Goal: Task Accomplishment & Management: Manage account settings

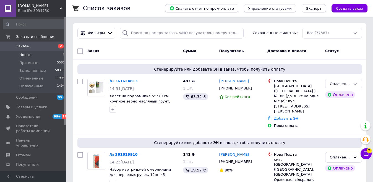
click at [38, 54] on li "Новые 2" at bounding box center [34, 55] width 68 height 8
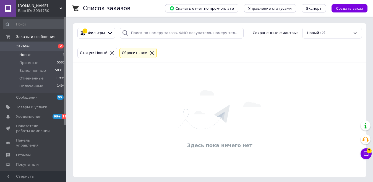
click at [149, 52] on icon at bounding box center [151, 52] width 5 height 5
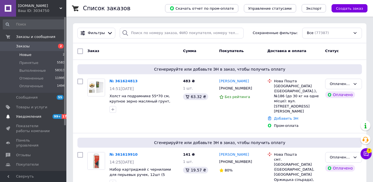
click at [32, 118] on span "Уведомления" at bounding box center [28, 116] width 25 height 5
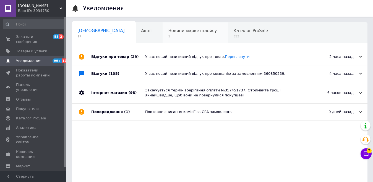
click at [170, 36] on span "1" at bounding box center [192, 36] width 49 height 4
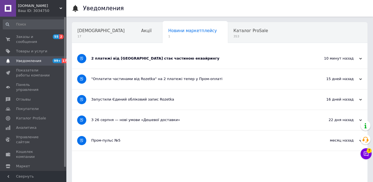
click at [172, 63] on div "2 платежі від [GEOGRAPHIC_DATA] стає частиною еквайрингу" at bounding box center [198, 58] width 215 height 20
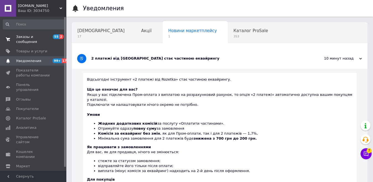
click at [18, 38] on span "Заказы и сообщения" at bounding box center [33, 39] width 35 height 10
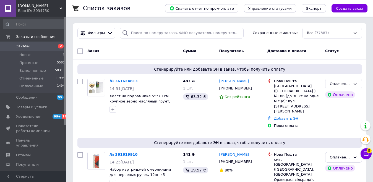
click at [325, 51] on span "Статус" at bounding box center [332, 51] width 14 height 4
click at [280, 54] on div "Доставка и оплата" at bounding box center [294, 51] width 58 height 10
click at [152, 35] on input "search" at bounding box center [182, 33] width 124 height 11
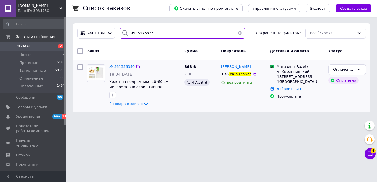
type input "0985976823"
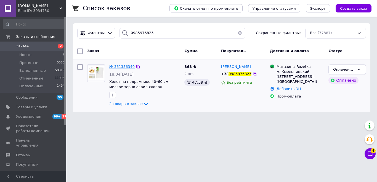
click at [126, 67] on span "№ 361336340" at bounding box center [121, 66] width 25 height 4
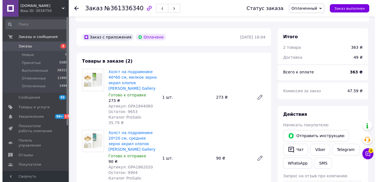
scroll to position [221, 0]
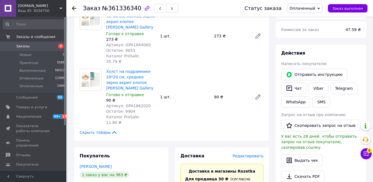
click at [252, 153] on span "Редактировать" at bounding box center [247, 155] width 31 height 4
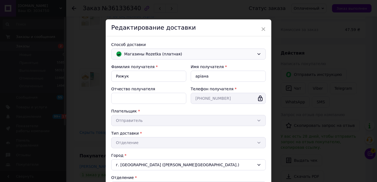
click at [165, 55] on span "Магазины Rozetka (платная)" at bounding box center [189, 54] width 130 height 6
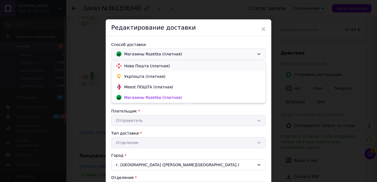
click at [161, 65] on span "Нова Пошта (платная)" at bounding box center [192, 66] width 137 height 6
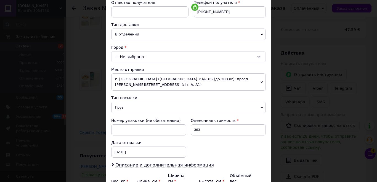
scroll to position [111, 0]
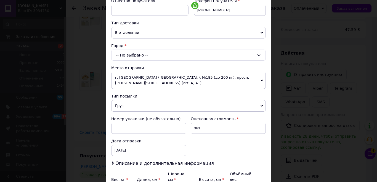
click at [151, 55] on div "-- Не выбрано --" at bounding box center [188, 54] width 155 height 11
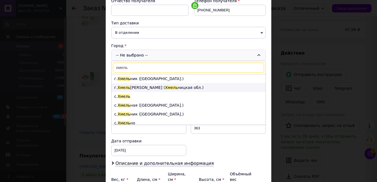
type input "хмель"
click at [165, 85] on span "Хмель" at bounding box center [171, 87] width 13 height 4
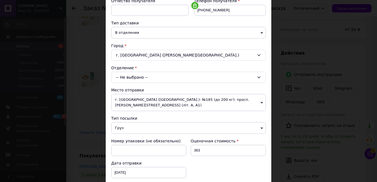
click at [134, 77] on div "-- Не выбрано --" at bounding box center [188, 77] width 155 height 11
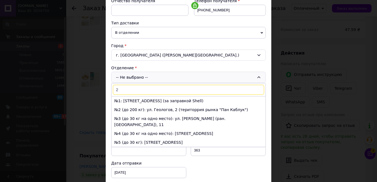
type input "21"
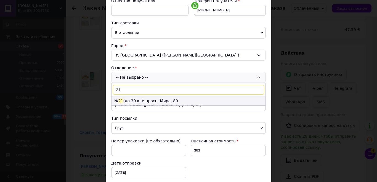
click at [151, 100] on li "№ 21 (до 30 кг): просп. Мира, 80" at bounding box center [189, 100] width 154 height 9
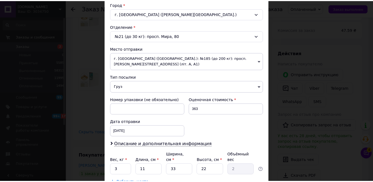
scroll to position [191, 0]
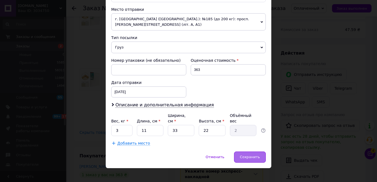
click at [252, 154] on span "Сохранить" at bounding box center [250, 156] width 20 height 4
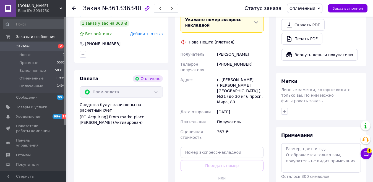
scroll to position [387, 0]
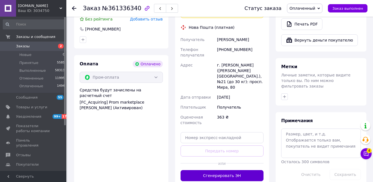
click at [227, 170] on button "Сгенерировать ЭН" at bounding box center [221, 175] width 83 height 11
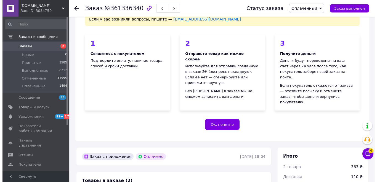
scroll to position [0, 0]
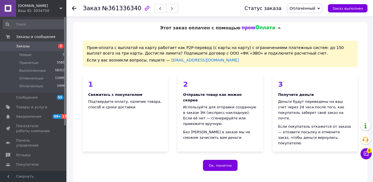
click at [88, 28] on div "Этот заказ оплачен с помощью" at bounding box center [220, 28] width 294 height 12
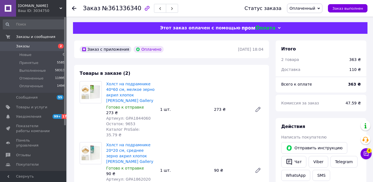
click at [103, 27] on div "Этот заказ оплачен с помощью" at bounding box center [220, 28] width 294 height 12
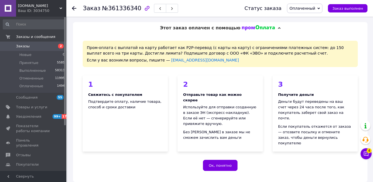
click at [20, 115] on span "Уведомления" at bounding box center [28, 116] width 25 height 5
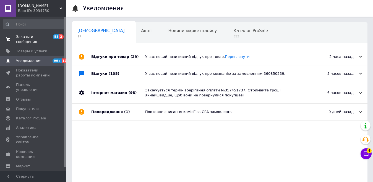
click at [36, 37] on span "Заказы и сообщения" at bounding box center [33, 39] width 35 height 10
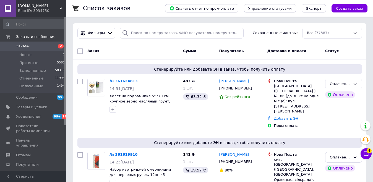
click at [159, 54] on div "Заказ" at bounding box center [133, 51] width 96 height 10
click at [162, 51] on div "Заказ" at bounding box center [133, 51] width 96 height 10
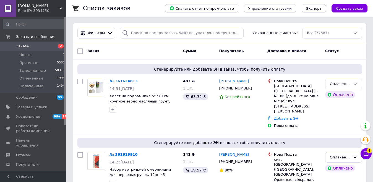
click at [162, 51] on div "Заказ" at bounding box center [133, 51] width 96 height 10
click at [354, 10] on span "Создать заказ" at bounding box center [349, 8] width 27 height 4
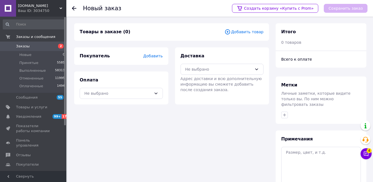
click at [254, 31] on span "Добавить товар" at bounding box center [243, 32] width 39 height 6
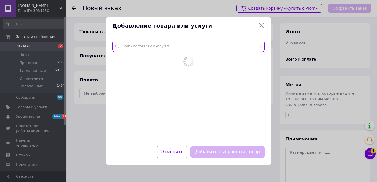
click at [154, 51] on input "text" at bounding box center [188, 46] width 153 height 11
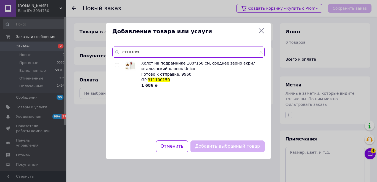
type input "311100150"
click at [115, 61] on div at bounding box center [118, 74] width 6 height 28
click at [117, 63] on input "checkbox" at bounding box center [117, 65] width 4 height 4
checkbox input "true"
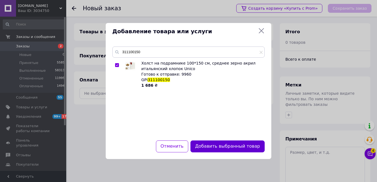
click at [237, 145] on button "Добавить выбранный товар" at bounding box center [228, 146] width 74 height 12
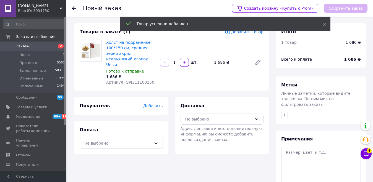
click at [251, 33] on span "Добавить товар" at bounding box center [243, 32] width 39 height 6
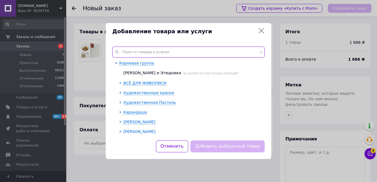
click at [144, 56] on input "text" at bounding box center [188, 51] width 153 height 11
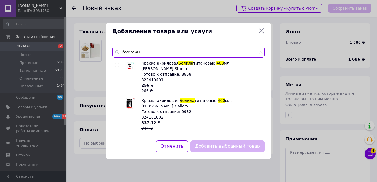
type input "белила 400"
click at [119, 101] on input "checkbox" at bounding box center [117, 103] width 4 height 4
checkbox input "true"
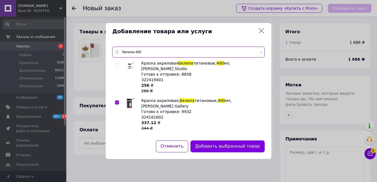
click at [147, 54] on input "белила 400" at bounding box center [188, 51] width 153 height 11
click at [137, 51] on input "белила 400" at bounding box center [188, 51] width 153 height 11
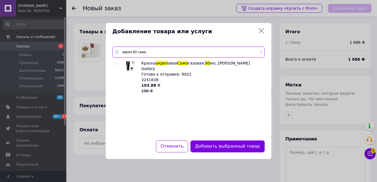
type input "акрил 60 сажа"
click at [116, 64] on input "checkbox" at bounding box center [117, 65] width 4 height 4
checkbox input "true"
click at [139, 52] on input "акрил 60 сажа" at bounding box center [188, 51] width 153 height 11
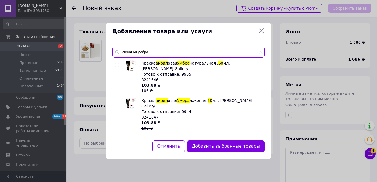
type input "акрил 60 умбра"
click at [116, 101] on input "checkbox" at bounding box center [117, 103] width 4 height 4
checkbox input "true"
click at [143, 51] on input "акрил 60 умбра" at bounding box center [188, 51] width 153 height 11
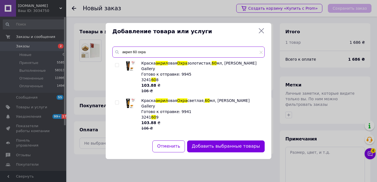
type input "акрил 60 охра"
click at [118, 101] on input "checkbox" at bounding box center [117, 103] width 4 height 4
checkbox input "true"
click at [142, 50] on input "акрил 60 охра" at bounding box center [188, 51] width 153 height 11
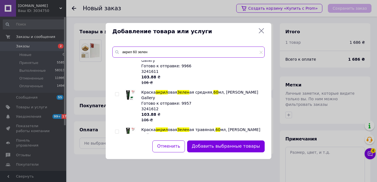
scroll to position [55, 0]
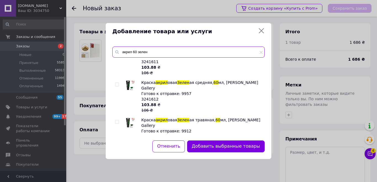
type input "акрил 60 зелен"
click at [115, 106] on div "Краска акрил овая Бирюзовая зелен ая, 60 мл, [PERSON_NAME] Gallery Готово к отп…" at bounding box center [188, 96] width 152 height 73
click at [116, 120] on input "checkbox" at bounding box center [117, 122] width 4 height 4
checkbox input "true"
click at [143, 53] on input "акрил 60 зелен" at bounding box center [188, 51] width 153 height 11
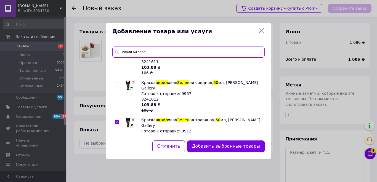
click at [143, 53] on input "акрил 60 зелен" at bounding box center [188, 51] width 153 height 11
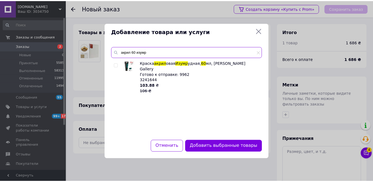
scroll to position [0, 0]
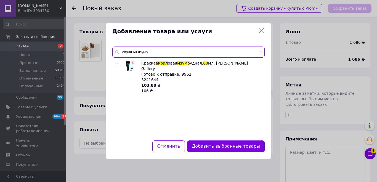
type input "акрил 60 изумр"
click at [119, 64] on div at bounding box center [118, 76] width 6 height 33
click at [119, 64] on input "checkbox" at bounding box center [117, 65] width 4 height 4
checkbox input "true"
click at [144, 54] on input "акрил 60 изумр" at bounding box center [188, 51] width 153 height 11
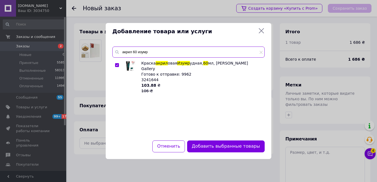
click at [144, 54] on input "акрил 60 изумр" at bounding box center [188, 51] width 153 height 11
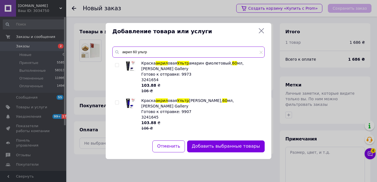
type input "акрил 60 ультр"
click at [116, 101] on input "checkbox" at bounding box center [117, 103] width 4 height 4
checkbox input "true"
click at [142, 53] on input "акрил 60 ультр" at bounding box center [188, 51] width 153 height 11
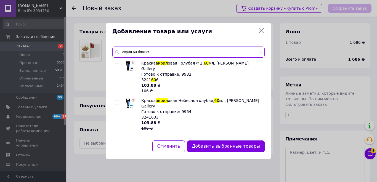
type input "акрил 60 блакит"
click at [119, 64] on input "checkbox" at bounding box center [117, 65] width 4 height 4
checkbox input "true"
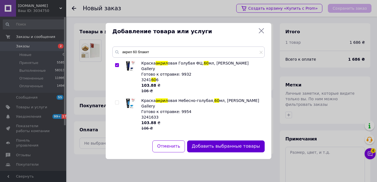
click at [228, 146] on button "Добавить выбранные товары" at bounding box center [226, 146] width 78 height 12
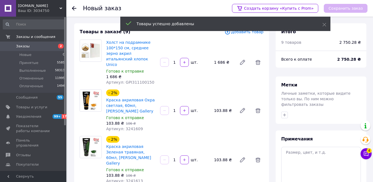
click at [132, 80] on span "Артикул: GPI311100150" at bounding box center [130, 82] width 48 height 4
copy span "GPI311100150"
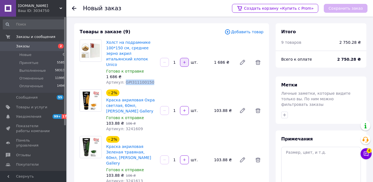
click at [183, 61] on icon "button" at bounding box center [184, 62] width 4 height 4
click at [168, 62] on button "button" at bounding box center [164, 62] width 9 height 9
type input "1"
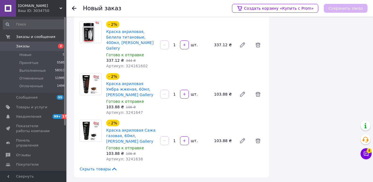
scroll to position [333, 0]
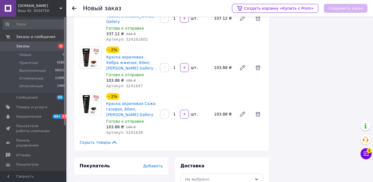
click at [154, 163] on span "Добавить" at bounding box center [152, 165] width 19 height 4
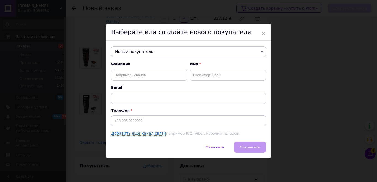
click at [141, 68] on div "Фамилия" at bounding box center [149, 70] width 76 height 19
click at [140, 70] on input "text" at bounding box center [149, 74] width 76 height 11
type input "[PERSON_NAME]"
click at [207, 78] on input "text" at bounding box center [228, 74] width 76 height 11
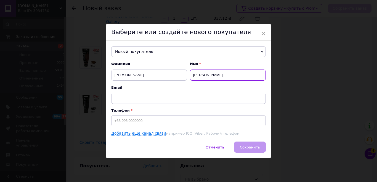
type input "[PERSON_NAME]"
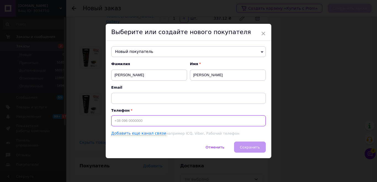
click at [193, 125] on input at bounding box center [188, 120] width 155 height 11
type input "[PHONE_NUMBER]"
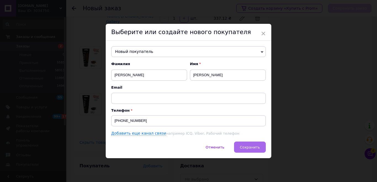
click at [259, 145] on button "Сохранить" at bounding box center [250, 146] width 32 height 11
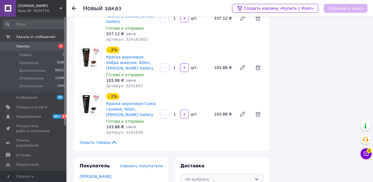
click at [209, 176] on div "Не выбрано" at bounding box center [218, 179] width 67 height 6
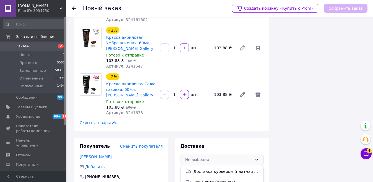
scroll to position [374, 0]
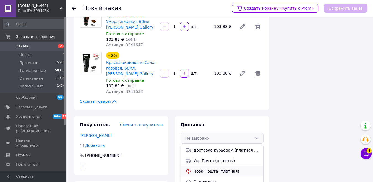
click at [224, 168] on span "Нова Пошта (платная)" at bounding box center [225, 171] width 65 height 6
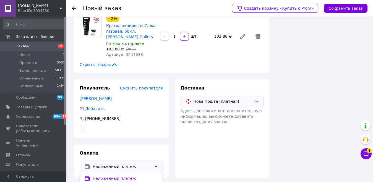
scroll to position [14, 0]
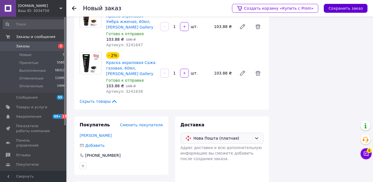
click at [340, 11] on button "Сохранить заказ" at bounding box center [346, 8] width 44 height 9
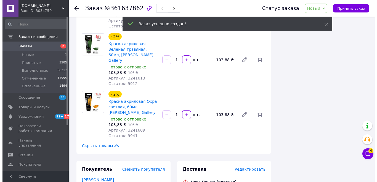
scroll to position [456, 0]
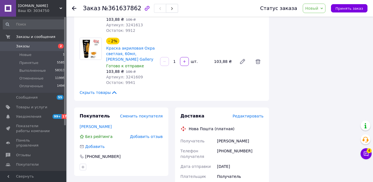
click at [251, 114] on span "Редактировать" at bounding box center [247, 116] width 31 height 4
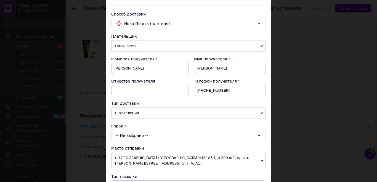
scroll to position [55, 0]
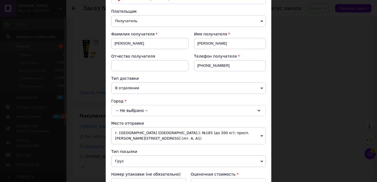
click at [133, 90] on span "В отделении" at bounding box center [188, 88] width 155 height 12
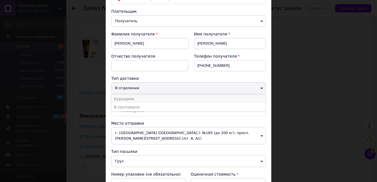
click at [136, 98] on li "Курьером" at bounding box center [188, 98] width 155 height 8
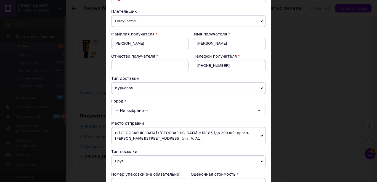
scroll to position [111, 0]
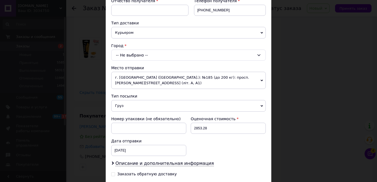
click at [138, 54] on div "-- Не выбрано --" at bounding box center [188, 54] width 155 height 11
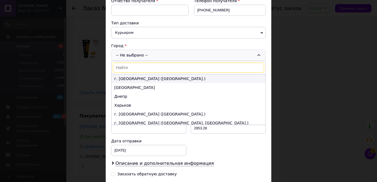
click at [135, 80] on li "г. [GEOGRAPHIC_DATA] ([GEOGRAPHIC_DATA].)" at bounding box center [189, 78] width 154 height 9
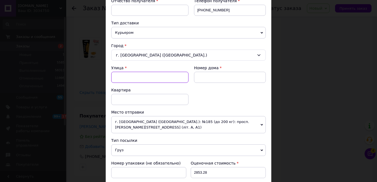
click at [132, 80] on input "Улица" at bounding box center [149, 77] width 77 height 11
click at [124, 78] on input "ерсн" at bounding box center [149, 77] width 77 height 11
click at [124, 77] on input "єрнст" at bounding box center [149, 77] width 77 height 11
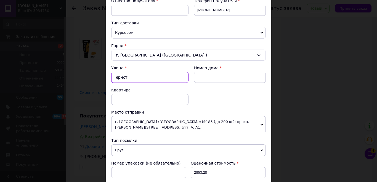
click at [124, 77] on input "єрнст" at bounding box center [149, 77] width 77 height 11
click at [124, 77] on input "е" at bounding box center [149, 77] width 77 height 11
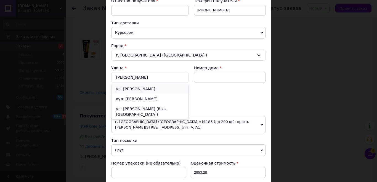
click at [175, 91] on div "ул. [PERSON_NAME]" at bounding box center [150, 89] width 77 height 10
type input "ул. [PERSON_NAME]"
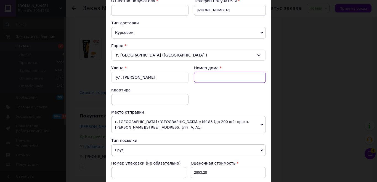
click at [222, 78] on input at bounding box center [230, 77] width 72 height 11
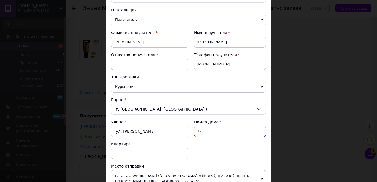
scroll to position [55, 0]
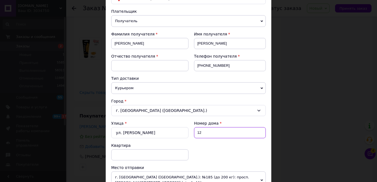
type input "12"
click at [139, 37] on div "Фамилия получателя [PERSON_NAME]" at bounding box center [149, 40] width 77 height 18
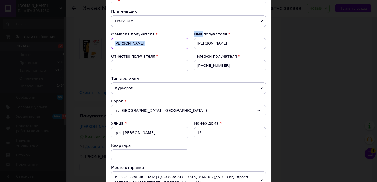
click at [137, 41] on input "[PERSON_NAME]" at bounding box center [149, 43] width 77 height 11
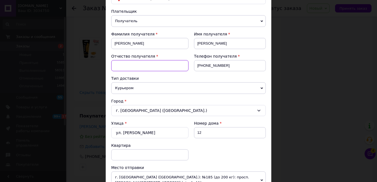
click at [137, 69] on input at bounding box center [149, 65] width 77 height 11
paste input "[PERSON_NAME]"
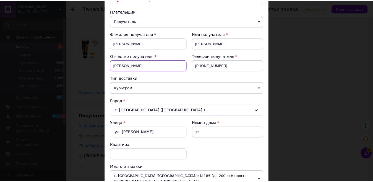
scroll to position [221, 0]
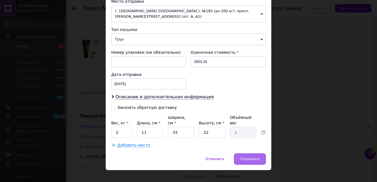
type input "[PERSON_NAME]"
click at [247, 156] on span "Сохранить" at bounding box center [250, 158] width 20 height 4
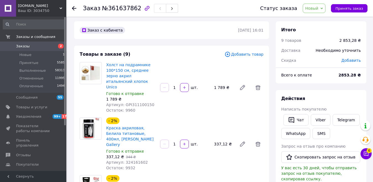
scroll to position [0, 0]
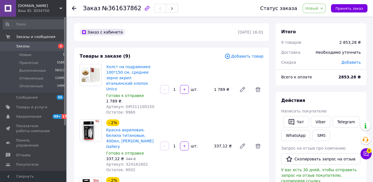
click at [324, 3] on div "Статус заказа Новый Принят Выполнен Отменен Оплаченный Принять заказ" at bounding box center [308, 8] width 118 height 17
click at [319, 13] on div "Статус заказа Новый Принят Выполнен Отменен Оплаченный Принять заказ" at bounding box center [308, 8] width 118 height 17
click at [323, 9] on span "Новый" at bounding box center [314, 8] width 23 height 9
click at [321, 20] on li "Принят" at bounding box center [317, 19] width 29 height 8
click at [19, 117] on span "Уведомления" at bounding box center [28, 116] width 25 height 5
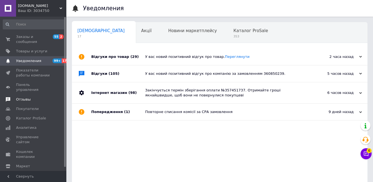
click at [28, 97] on span "Отзывы" at bounding box center [23, 99] width 15 height 5
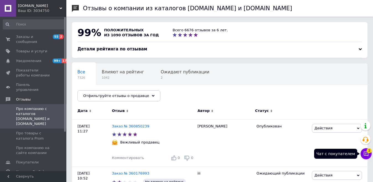
click at [370, 154] on button "Чат с покупателем 3" at bounding box center [365, 153] width 11 height 11
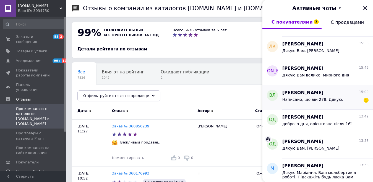
scroll to position [55, 0]
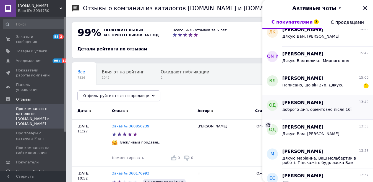
click at [332, 111] on span "доброго дня, орієнтовно після 16ї" at bounding box center [316, 109] width 69 height 4
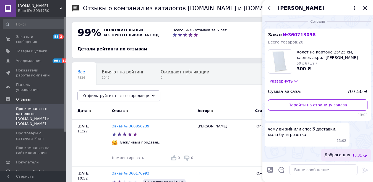
scroll to position [0, 0]
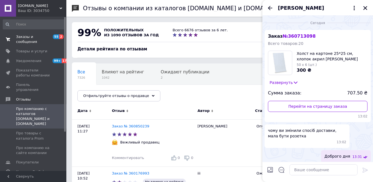
click at [46, 38] on span "Заказы и сообщения" at bounding box center [33, 39] width 35 height 10
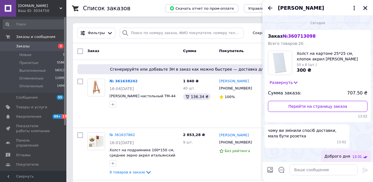
click at [365, 7] on icon "Закрыть" at bounding box center [364, 8] width 5 height 5
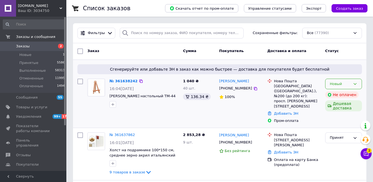
click at [335, 82] on div "Новый" at bounding box center [340, 84] width 21 height 6
click at [332, 93] on li "Принят" at bounding box center [343, 95] width 36 height 10
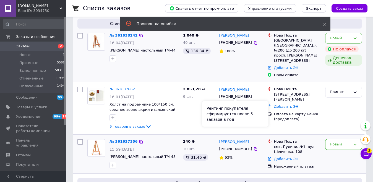
scroll to position [55, 0]
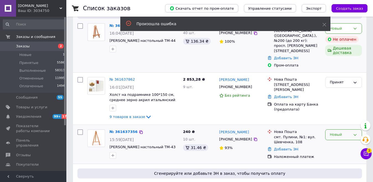
click at [334, 132] on div "Новый" at bounding box center [340, 135] width 21 height 6
click at [331, 141] on li "Принят" at bounding box center [343, 146] width 36 height 10
click at [164, 103] on div at bounding box center [143, 107] width 71 height 9
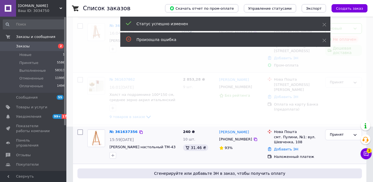
scroll to position [28, 0]
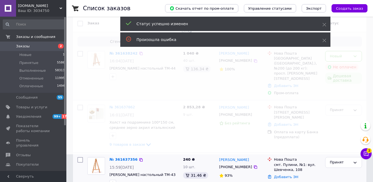
click at [175, 79] on span at bounding box center [186, 63] width 373 height 182
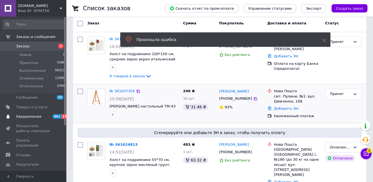
click at [36, 116] on span "Уведомления" at bounding box center [28, 116] width 25 height 5
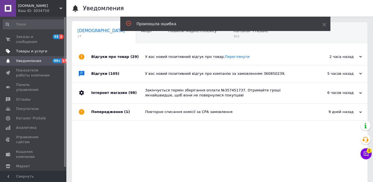
click at [31, 46] on link "Товары и услуги" at bounding box center [34, 50] width 68 height 9
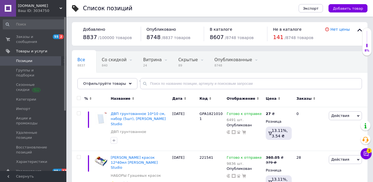
click at [16, 39] on span "Заказы и сообщения" at bounding box center [33, 39] width 35 height 10
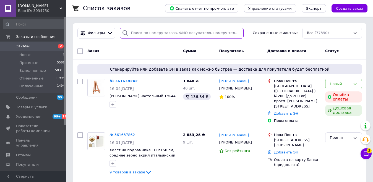
click at [140, 33] on input "search" at bounding box center [182, 33] width 124 height 11
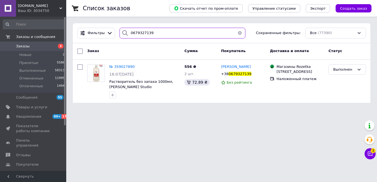
click at [143, 32] on input "0679327139" at bounding box center [183, 33] width 126 height 11
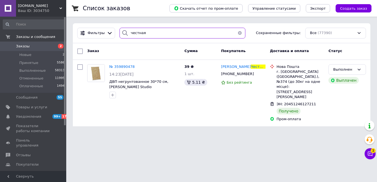
click at [140, 34] on input "честная" at bounding box center [183, 33] width 126 height 11
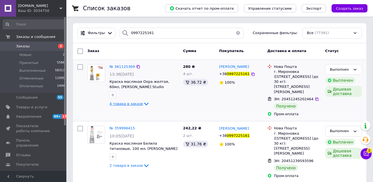
click at [130, 103] on span "4 товара в заказе" at bounding box center [125, 103] width 33 height 4
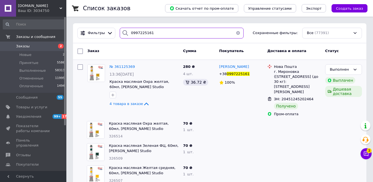
click at [157, 29] on div "Фильтры 0997225161 Сохраненные фильтры: Все (77391)" at bounding box center [219, 33] width 293 height 20
click at [153, 35] on input "0997225161" at bounding box center [182, 33] width 124 height 11
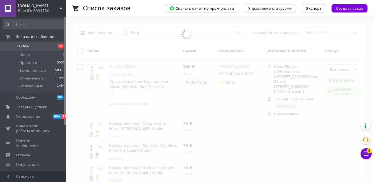
click at [153, 35] on span at bounding box center [186, 34] width 373 height 69
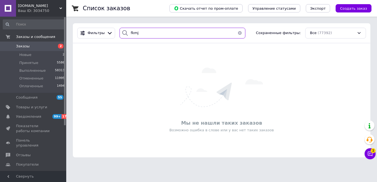
click at [153, 35] on input "fkmj" at bounding box center [183, 33] width 126 height 11
click at [141, 34] on input "альохына" at bounding box center [183, 33] width 126 height 11
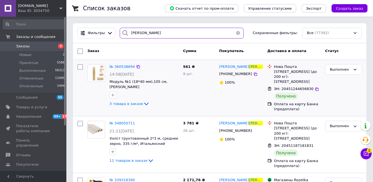
type input "[PERSON_NAME]"
click at [127, 63] on div "№ 360538694 14:58[DATE] Модуль №1 (18*40 мм),105 см, [PERSON_NAME] 3 товара в з…" at bounding box center [143, 86] width 73 height 48
click at [125, 64] on span "№ 360538694" at bounding box center [121, 66] width 25 height 4
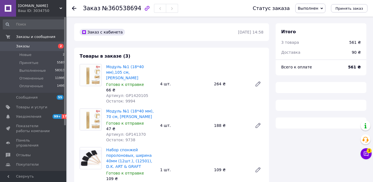
click at [129, 93] on span "Артикул: GP1420105" at bounding box center [127, 95] width 42 height 4
copy span "GP1420105"
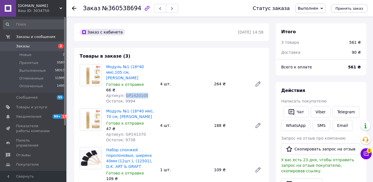
scroll to position [101, 0]
copy span "GP1420105"
click at [21, 55] on span "Новые" at bounding box center [25, 54] width 12 height 5
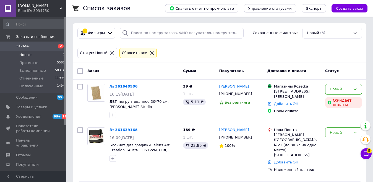
click at [190, 56] on div "Статус: Новый Сбросить все" at bounding box center [219, 52] width 287 height 13
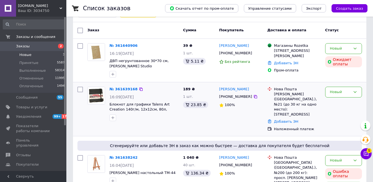
scroll to position [55, 0]
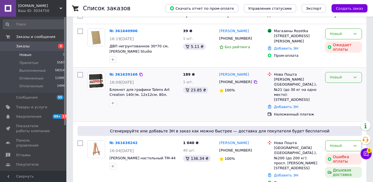
click at [329, 82] on div "Новый" at bounding box center [343, 77] width 37 height 11
click at [329, 88] on li "Принят" at bounding box center [343, 89] width 36 height 10
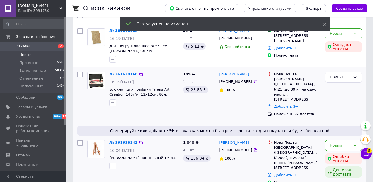
scroll to position [57, 0]
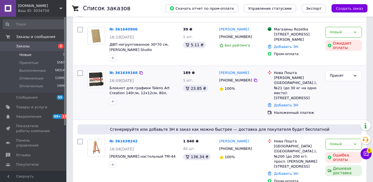
click at [337, 93] on div "Принят" at bounding box center [343, 92] width 41 height 49
click at [334, 141] on div "Новый" at bounding box center [340, 144] width 21 height 6
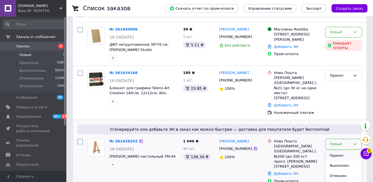
drag, startPoint x: 334, startPoint y: 148, endPoint x: 337, endPoint y: 109, distance: 39.4
click at [333, 150] on li "Принят" at bounding box center [343, 155] width 36 height 10
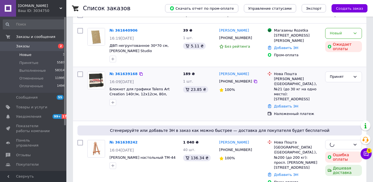
click at [338, 105] on div "Принят" at bounding box center [343, 93] width 41 height 49
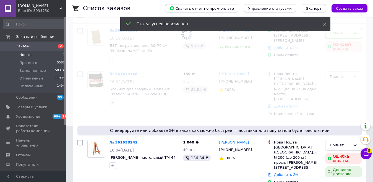
click at [157, 26] on div "Статус успешно изменен" at bounding box center [225, 25] width 210 height 16
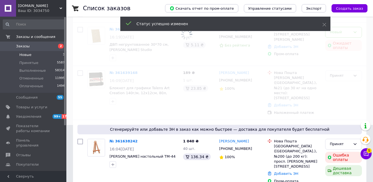
click at [159, 21] on div "Статус успешно изменен" at bounding box center [225, 24] width 210 height 14
click at [150, 4] on div "Список заказов" at bounding box center [118, 8] width 71 height 17
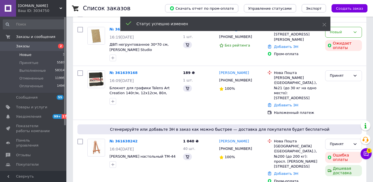
click at [148, 8] on div "Список заказов" at bounding box center [118, 8] width 71 height 17
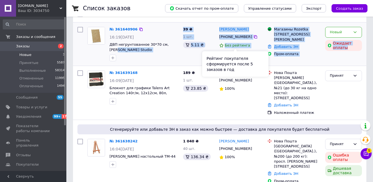
drag, startPoint x: 348, startPoint y: 55, endPoint x: 174, endPoint y: 45, distance: 174.1
click at [175, 45] on div "№ 361640906 16:19[DATE] ДВП негрунтованное 30*70 см, [PERSON_NAME] Studio 39 ₴ …" at bounding box center [219, 44] width 289 height 39
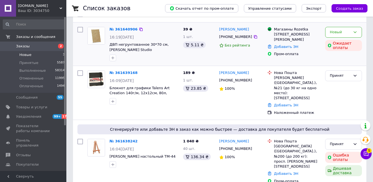
click at [162, 26] on div "№ 361640906 16:19[DATE] ДВП негрунтованное 30*70 см, [PERSON_NAME] Studio" at bounding box center [143, 44] width 73 height 39
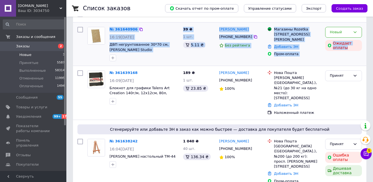
drag, startPoint x: 110, startPoint y: 25, endPoint x: 345, endPoint y: 65, distance: 238.3
click at [345, 65] on div "№ 361640906 16:19[DATE] ДВП негрунтованное 30*70 см, [PERSON_NAME] Studio 39 ₴ …" at bounding box center [219, 43] width 293 height 43
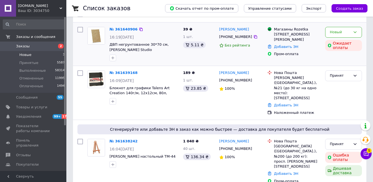
click at [348, 63] on div "Новый Ожидает оплаты" at bounding box center [343, 44] width 41 height 39
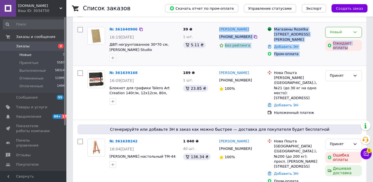
drag, startPoint x: 356, startPoint y: 61, endPoint x: 188, endPoint y: 54, distance: 167.5
click at [188, 54] on div "№ 361640906 16:19[DATE] ДВП негрунтованное 30*70 см, [PERSON_NAME] Studio 39 ₴ …" at bounding box center [219, 44] width 289 height 39
drag, startPoint x: 188, startPoint y: 54, endPoint x: 169, endPoint y: 30, distance: 31.3
click at [188, 54] on div "39 ₴ 1 шт. 5.11 ₴" at bounding box center [199, 44] width 36 height 39
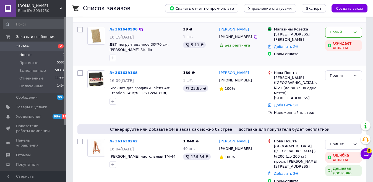
click at [169, 29] on div "№ 361640906" at bounding box center [144, 29] width 70 height 6
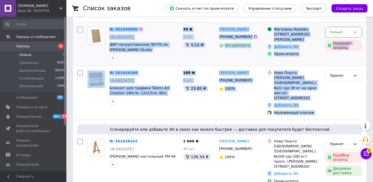
drag, startPoint x: 107, startPoint y: 25, endPoint x: 359, endPoint y: 63, distance: 254.3
click at [359, 64] on div "№ 361640906 16:19[DATE] ДВП негрунтованное 30*70 см, [PERSON_NAME] Studio 39 ₴ …" at bounding box center [219, 43] width 293 height 43
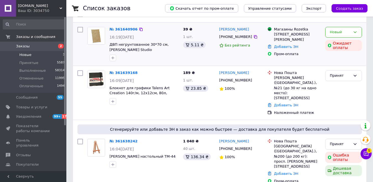
click at [359, 62] on div "Новый Ожидает оплаты" at bounding box center [343, 44] width 41 height 39
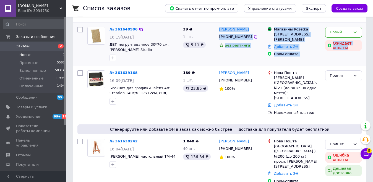
drag, startPoint x: 364, startPoint y: 61, endPoint x: 198, endPoint y: 62, distance: 166.3
click at [200, 63] on div "№ 361640906 16:19[DATE] ДВП негрунтованное 30*70 см, [PERSON_NAME] Studio 39 ₴ …" at bounding box center [219, 43] width 293 height 43
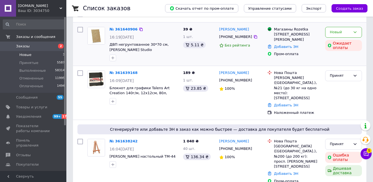
click at [163, 35] on div "16:19[DATE]" at bounding box center [143, 37] width 69 height 6
click at [163, 33] on div "№ 361640906 16:19[DATE] ДВП негрунтованное 30*70 см, [PERSON_NAME] Studio" at bounding box center [143, 44] width 73 height 39
click at [163, 30] on div "№ 361640906" at bounding box center [144, 29] width 70 height 6
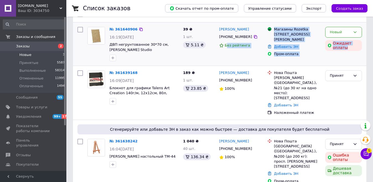
drag, startPoint x: 359, startPoint y: 59, endPoint x: 211, endPoint y: 62, distance: 148.7
click at [218, 63] on div "№ 361640906 16:19[DATE] ДВП негрунтованное 30*70 см, [PERSON_NAME] Studio 39 ₴ …" at bounding box center [219, 44] width 289 height 39
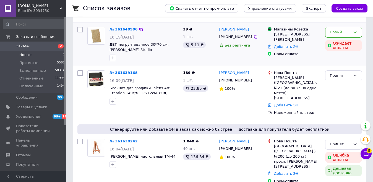
click at [209, 62] on div "39 ₴ 1 шт. 5.11 ₴" at bounding box center [199, 44] width 36 height 39
click at [164, 30] on div "№ 361640906" at bounding box center [144, 29] width 70 height 6
click at [158, 27] on div "№ 361640906" at bounding box center [144, 29] width 70 height 6
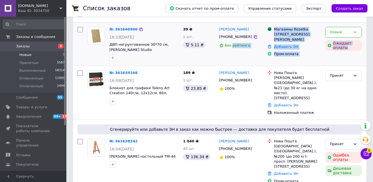
drag, startPoint x: 359, startPoint y: 60, endPoint x: 205, endPoint y: 53, distance: 153.8
click at [216, 55] on div "№ 361640906 16:19[DATE] ДВП негрунтованное 30*70 см, [PERSON_NAME] Studio 39 ₴ …" at bounding box center [219, 44] width 289 height 39
click at [205, 53] on div "39 ₴ 1 шт. 5.11 ₴" at bounding box center [199, 44] width 36 height 39
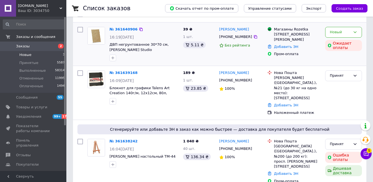
click at [161, 29] on div "№ 361640906" at bounding box center [144, 29] width 70 height 6
click at [160, 29] on div "№ 361640906" at bounding box center [144, 29] width 70 height 6
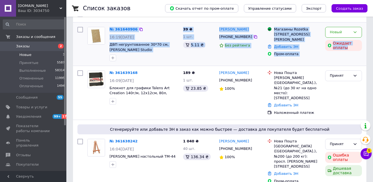
drag, startPoint x: 109, startPoint y: 25, endPoint x: 336, endPoint y: 59, distance: 229.6
click at [333, 60] on div "№ 361640906 16:19[DATE] ДВП негрунтованное 30*70 см, [PERSON_NAME] Studio 39 ₴ …" at bounding box center [219, 44] width 289 height 39
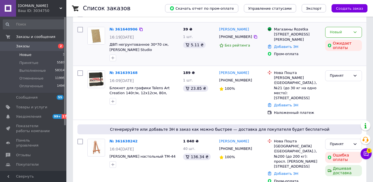
click at [337, 59] on div "Новый Ожидает оплаты" at bounding box center [343, 44] width 41 height 39
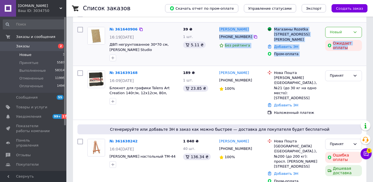
drag, startPoint x: 355, startPoint y: 61, endPoint x: 207, endPoint y: 53, distance: 148.6
click at [212, 54] on div "№ 361640906 16:19[DATE] ДВП негрунтованное 30*70 см, [PERSON_NAME] Studio 39 ₴ …" at bounding box center [219, 44] width 289 height 39
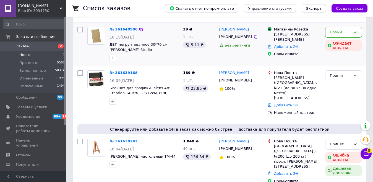
click at [170, 33] on div "№ 361640906 16:19[DATE] ДВП негрунтованное 30*70 см, [PERSON_NAME] Studio" at bounding box center [143, 44] width 73 height 39
click at [156, 28] on div "№ 361640906" at bounding box center [144, 29] width 70 height 6
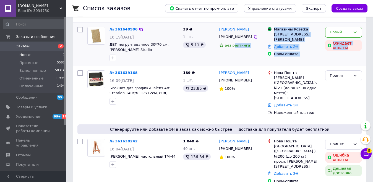
drag, startPoint x: 359, startPoint y: 60, endPoint x: 220, endPoint y: 52, distance: 138.3
click at [220, 52] on div "№ 361640906 16:19[DATE] ДВП негрунтованное 30*70 см, [PERSON_NAME] Studio 39 ₴ …" at bounding box center [219, 44] width 289 height 39
click at [207, 55] on div "39 ₴ 1 шт. 5.11 ₴" at bounding box center [199, 44] width 36 height 39
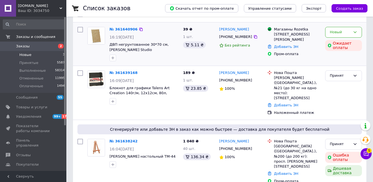
click at [161, 29] on div "№ 361640906" at bounding box center [144, 29] width 70 height 6
click at [156, 34] on div "№ 361640906 16:19[DATE] ДВП негрунтованное 30*70 см, [PERSON_NAME] Studio" at bounding box center [143, 44] width 73 height 39
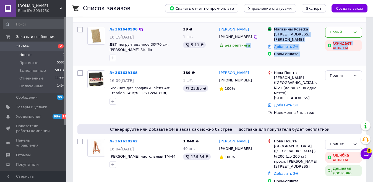
drag, startPoint x: 358, startPoint y: 61, endPoint x: 220, endPoint y: 58, distance: 138.2
click at [232, 58] on div "№ 361640906 16:19[DATE] ДВП негрунтованное 30*70 см, [PERSON_NAME] Studio 39 ₴ …" at bounding box center [219, 44] width 289 height 39
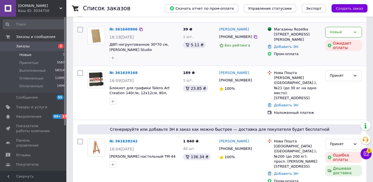
drag, startPoint x: 218, startPoint y: 57, endPoint x: 183, endPoint y: 40, distance: 39.9
click at [217, 57] on div "[PERSON_NAME] [PHONE_NUMBER] Без рейтинга" at bounding box center [241, 44] width 48 height 39
click at [156, 28] on div "№ 361640906" at bounding box center [144, 29] width 70 height 6
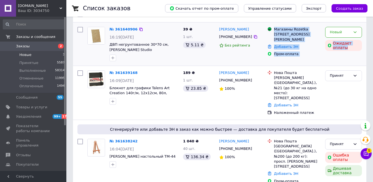
drag, startPoint x: 358, startPoint y: 64, endPoint x: 230, endPoint y: 61, distance: 127.9
click at [237, 62] on div "№ 361640906 16:19[DATE] ДВП негрунтованное 30*70 см, [PERSON_NAME] Studio 39 ₴ …" at bounding box center [219, 43] width 293 height 43
click at [226, 61] on div "[PERSON_NAME] [PHONE_NUMBER] Без рейтинга" at bounding box center [241, 44] width 48 height 39
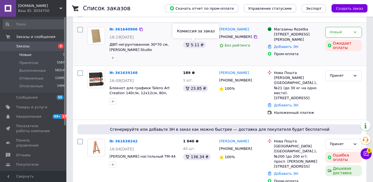
click at [163, 27] on div "№ 361640906" at bounding box center [144, 29] width 70 height 6
drag, startPoint x: 358, startPoint y: 60, endPoint x: 229, endPoint y: 57, distance: 129.6
click at [229, 57] on div "№ 361640906 16:19[DATE] ДВП негрунтованное 30*70 см, [PERSON_NAME] Studio 39 ₴ …" at bounding box center [219, 44] width 289 height 39
click at [212, 54] on div "39 ₴ 1 шт. 5.11 ₴" at bounding box center [199, 44] width 36 height 39
click at [157, 27] on div "№ 361640906" at bounding box center [144, 29] width 70 height 6
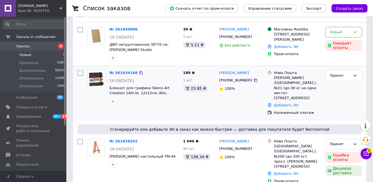
scroll to position [2, 0]
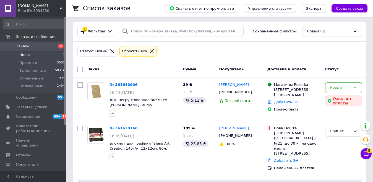
click at [165, 67] on div "Заказ" at bounding box center [133, 69] width 96 height 10
click at [160, 70] on div "Заказ" at bounding box center [133, 69] width 96 height 10
click at [149, 50] on icon at bounding box center [151, 51] width 5 height 5
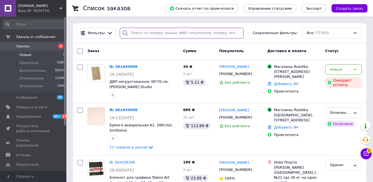
click at [170, 38] on div "Фильтры Сохраненные фильтры: Все (77393)" at bounding box center [219, 33] width 293 height 20
click at [173, 32] on input "search" at bounding box center [182, 33] width 124 height 11
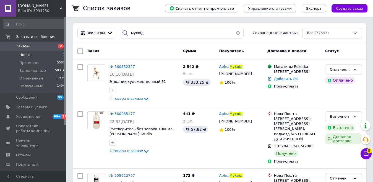
click at [173, 54] on div "Заказ" at bounding box center [133, 51] width 96 height 10
click at [134, 96] on span "4 товара в заказе" at bounding box center [125, 98] width 33 height 4
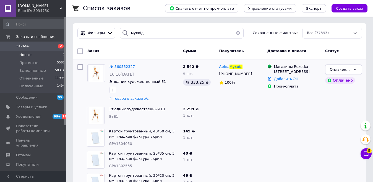
click at [149, 59] on div "Заказ Сумма Покупатель Доставка и оплата Статус" at bounding box center [219, 51] width 293 height 17
click at [155, 53] on div "Заказ" at bounding box center [133, 51] width 96 height 10
click at [143, 34] on input "мухоїд" at bounding box center [182, 33] width 124 height 11
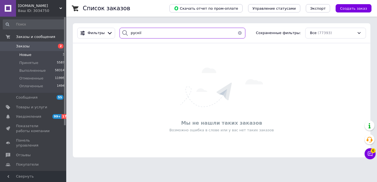
drag, startPoint x: 136, startPoint y: 33, endPoint x: 142, endPoint y: 33, distance: 6.4
click at [142, 33] on input "рускії" at bounding box center [183, 33] width 126 height 11
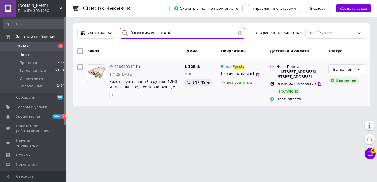
type input "[DEMOGRAPHIC_DATA]"
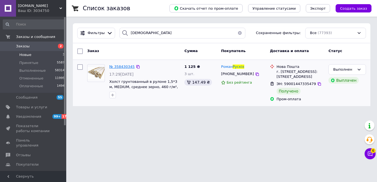
click at [124, 66] on span "№ 358430345" at bounding box center [121, 66] width 25 height 4
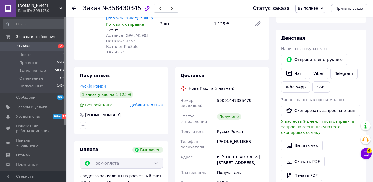
scroll to position [28, 0]
click at [296, 73] on button "Чат" at bounding box center [293, 73] width 25 height 12
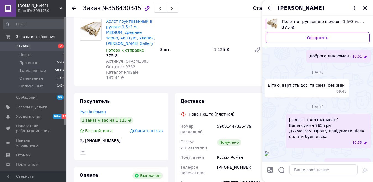
scroll to position [43, 0]
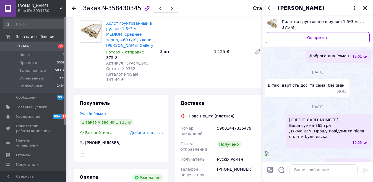
click at [75, 9] on icon at bounding box center [74, 8] width 4 height 4
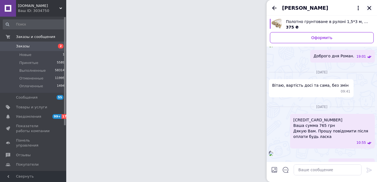
click at [372, 9] on button "Закрыть" at bounding box center [369, 8] width 7 height 7
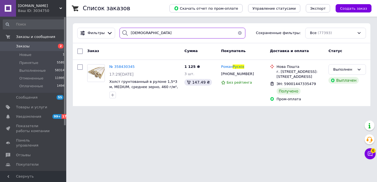
click at [154, 29] on input "[DEMOGRAPHIC_DATA]" at bounding box center [183, 33] width 126 height 11
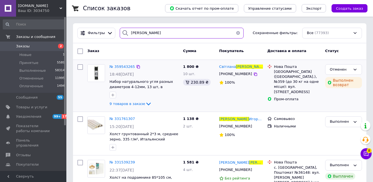
type input "[PERSON_NAME]"
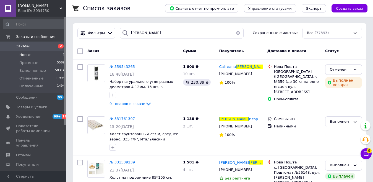
click at [40, 57] on li "Новые 1" at bounding box center [34, 55] width 68 height 8
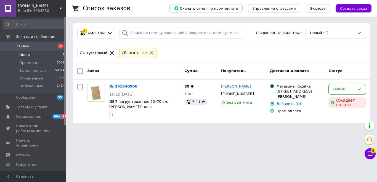
click at [149, 54] on icon at bounding box center [151, 52] width 5 height 5
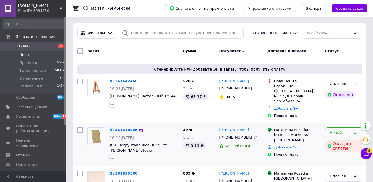
click at [332, 130] on div "Новый" at bounding box center [340, 133] width 21 height 6
click at [330, 139] on li "Принят" at bounding box center [343, 144] width 36 height 10
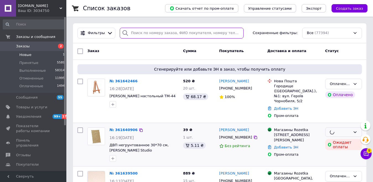
click at [156, 34] on input "search" at bounding box center [182, 33] width 124 height 11
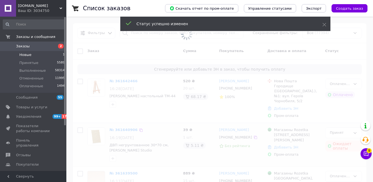
click at [156, 34] on span at bounding box center [186, 34] width 373 height 69
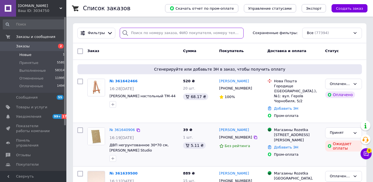
click at [146, 35] on input "search" at bounding box center [182, 33] width 124 height 11
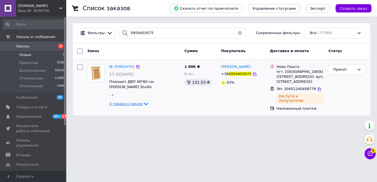
click at [143, 100] on icon at bounding box center [146, 103] width 7 height 7
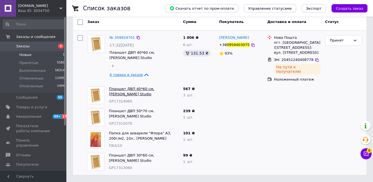
scroll to position [30, 0]
click at [173, 75] on div "№ 359924701 17:32[DATE] Планшет ДВП 40*60 см, [PERSON_NAME] Studio 4 товара в з…" at bounding box center [133, 58] width 96 height 51
click at [174, 73] on div "№ 359924701 17:32[DATE] Планшет ДВП 40*60 см, [PERSON_NAME] Studio 4 товара в з…" at bounding box center [143, 57] width 73 height 48
click at [189, 72] on div "1 006 ₴ 6 шт. 131.53 ₴" at bounding box center [199, 58] width 36 height 51
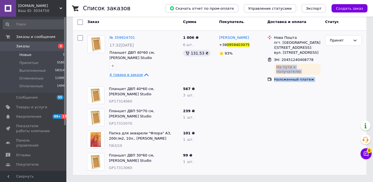
drag, startPoint x: 344, startPoint y: 80, endPoint x: 231, endPoint y: 69, distance: 113.8
click at [231, 69] on div "№ 359924701 17:32[DATE] Планшет ДВП 40*60 см, [PERSON_NAME] Studio 4 товара в з…" at bounding box center [219, 58] width 289 height 51
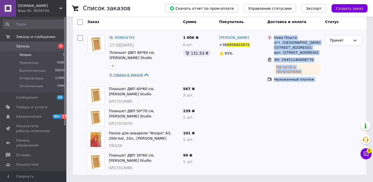
click at [227, 68] on div "[PERSON_NAME] +38 0959403075 93%" at bounding box center [241, 58] width 48 height 51
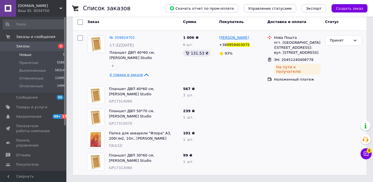
drag, startPoint x: 248, startPoint y: 37, endPoint x: 235, endPoint y: 37, distance: 12.7
click at [235, 37] on div "[PERSON_NAME]" at bounding box center [241, 38] width 45 height 6
copy span "[PERSON_NAME]"
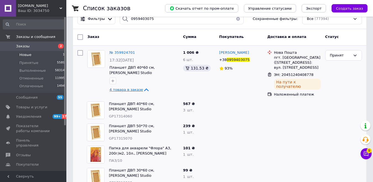
scroll to position [0, 0]
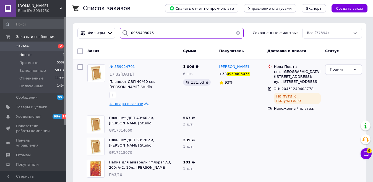
click at [144, 31] on input "0959403075" at bounding box center [182, 33] width 124 height 11
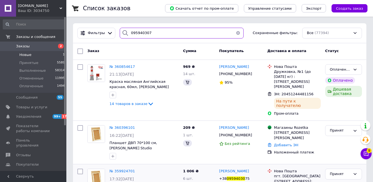
type input "0959403075"
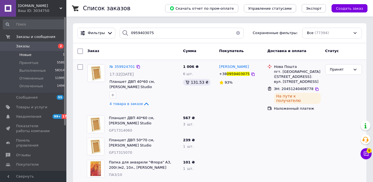
click at [178, 100] on div "4 товара в заказе" at bounding box center [143, 103] width 69 height 7
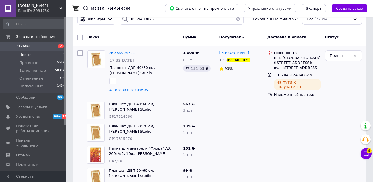
scroll to position [28, 0]
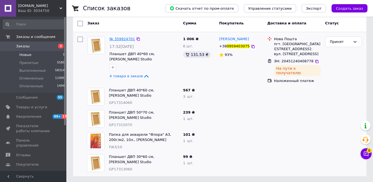
click at [120, 37] on span "№ 359924701" at bounding box center [121, 39] width 25 height 4
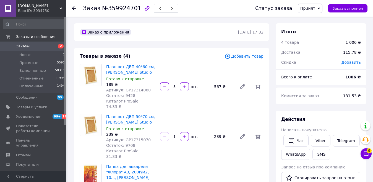
click at [173, 48] on div "Товары в заказе (4) Добавить товар Планшет ДВП 40*60 см, [PERSON_NAME] Studio Г…" at bounding box center [171, 164] width 195 height 232
click at [364, 152] on icon at bounding box center [366, 153] width 5 height 5
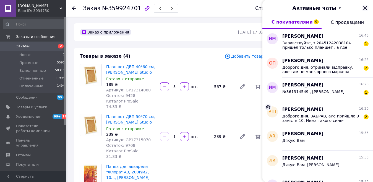
click at [364, 7] on icon "Закрыть" at bounding box center [365, 8] width 4 height 4
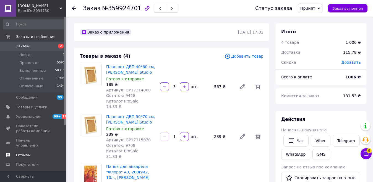
click at [38, 152] on span "Отзывы" at bounding box center [33, 154] width 35 height 5
